Goal: Navigation & Orientation: Find specific page/section

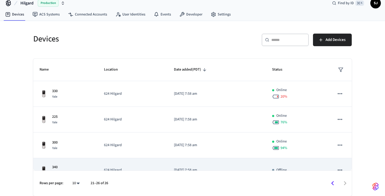
scroll to position [63, 0]
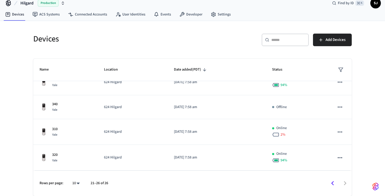
click at [330, 182] on icon "Go to previous page" at bounding box center [333, 183] width 8 height 8
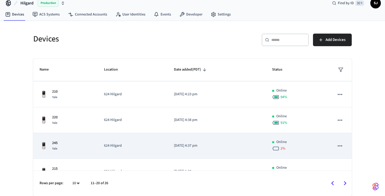
scroll to position [164, 0]
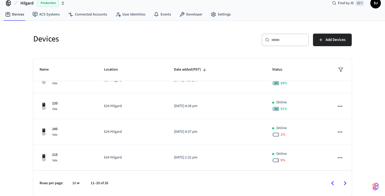
click at [344, 182] on icon "Go to next page" at bounding box center [345, 183] width 8 height 8
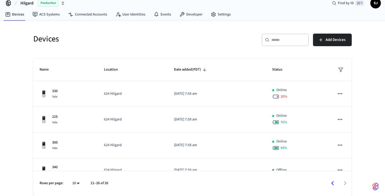
scroll to position [6, 0]
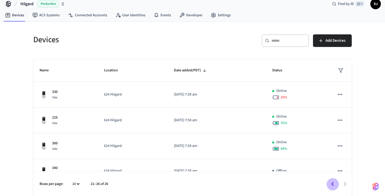
click at [330, 182] on icon "Go to previous page" at bounding box center [333, 184] width 8 height 8
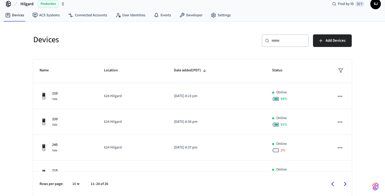
scroll to position [164, 0]
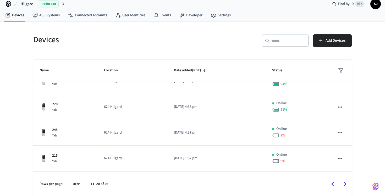
click at [331, 184] on icon "Go to previous page" at bounding box center [333, 184] width 8 height 8
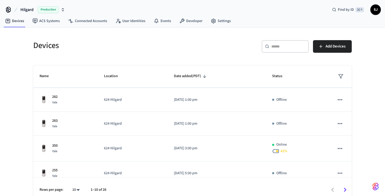
scroll to position [158, 0]
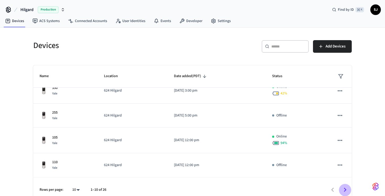
click at [344, 185] on button "Go to next page" at bounding box center [345, 189] width 12 height 12
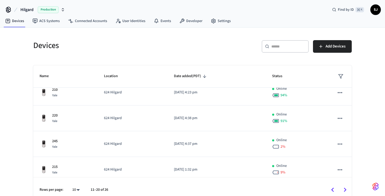
click at [344, 185] on button "Go to next page" at bounding box center [345, 189] width 12 height 12
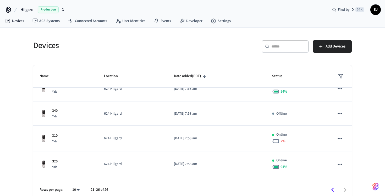
scroll to position [63, 0]
click at [344, 185] on div at bounding box center [232, 189] width 238 height 12
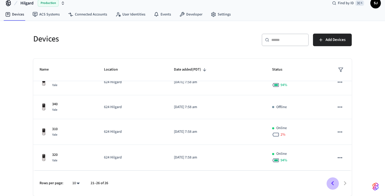
click at [331, 181] on icon "Go to previous page" at bounding box center [333, 183] width 8 height 8
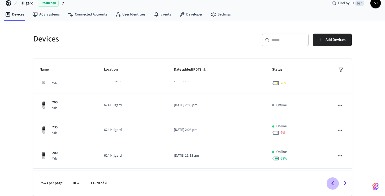
click at [331, 181] on icon "Go to previous page" at bounding box center [333, 183] width 8 height 8
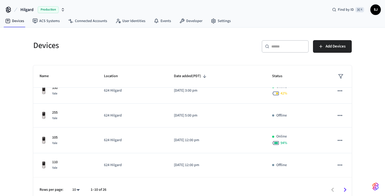
scroll to position [7, 0]
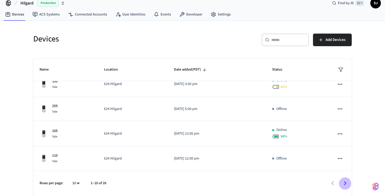
click at [345, 182] on icon "Go to next page" at bounding box center [345, 183] width 8 height 8
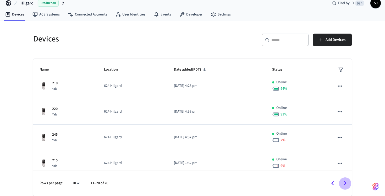
click at [345, 182] on icon "Go to next page" at bounding box center [345, 183] width 8 height 8
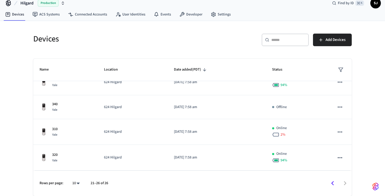
click at [332, 184] on icon "Go to previous page" at bounding box center [333, 183] width 8 height 8
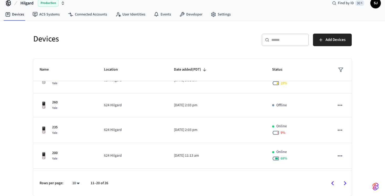
scroll to position [158, 0]
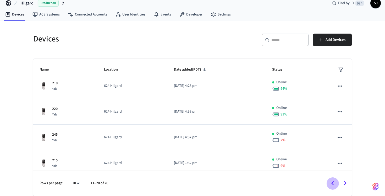
click at [332, 184] on icon "Go to previous page" at bounding box center [333, 183] width 8 height 8
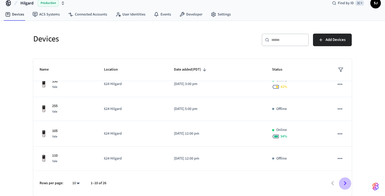
click at [347, 183] on icon "Go to next page" at bounding box center [345, 183] width 8 height 8
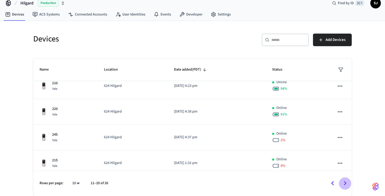
click at [347, 183] on icon "Go to next page" at bounding box center [345, 183] width 8 height 8
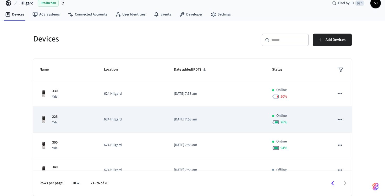
scroll to position [63, 0]
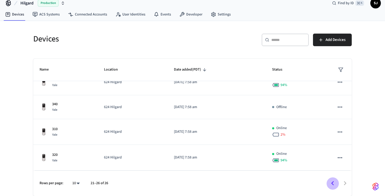
click at [334, 184] on icon "Go to previous page" at bounding box center [332, 183] width 3 height 4
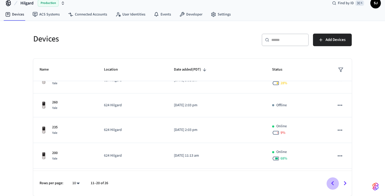
click at [334, 184] on icon "Go to previous page" at bounding box center [332, 183] width 3 height 4
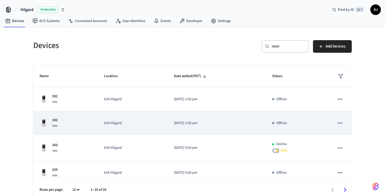
scroll to position [158, 0]
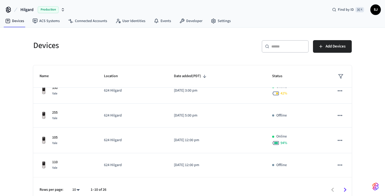
click at [347, 187] on icon "Go to next page" at bounding box center [345, 190] width 8 height 8
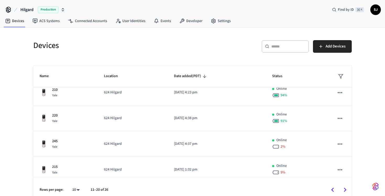
click at [322, 188] on div at bounding box center [232, 189] width 238 height 12
click at [331, 188] on icon "Go to previous page" at bounding box center [333, 190] width 8 height 8
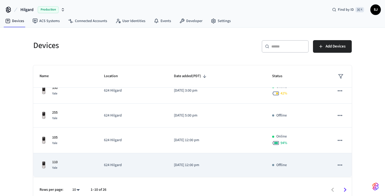
scroll to position [7, 0]
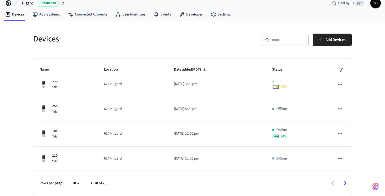
click at [346, 182] on icon "Go to next page" at bounding box center [345, 183] width 8 height 8
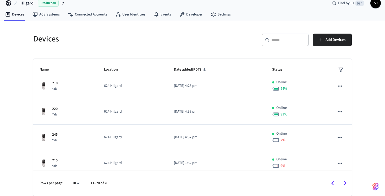
click at [346, 182] on icon "Go to next page" at bounding box center [345, 183] width 8 height 8
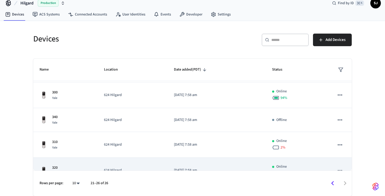
scroll to position [63, 0]
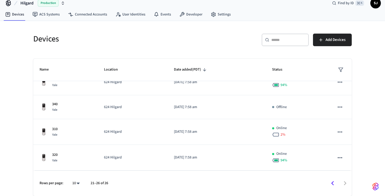
click at [330, 184] on icon "Go to previous page" at bounding box center [333, 183] width 8 height 8
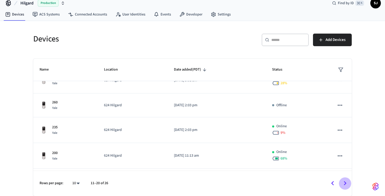
click at [345, 183] on icon "Go to next page" at bounding box center [345, 183] width 8 height 8
